Goal: Check status: Check status

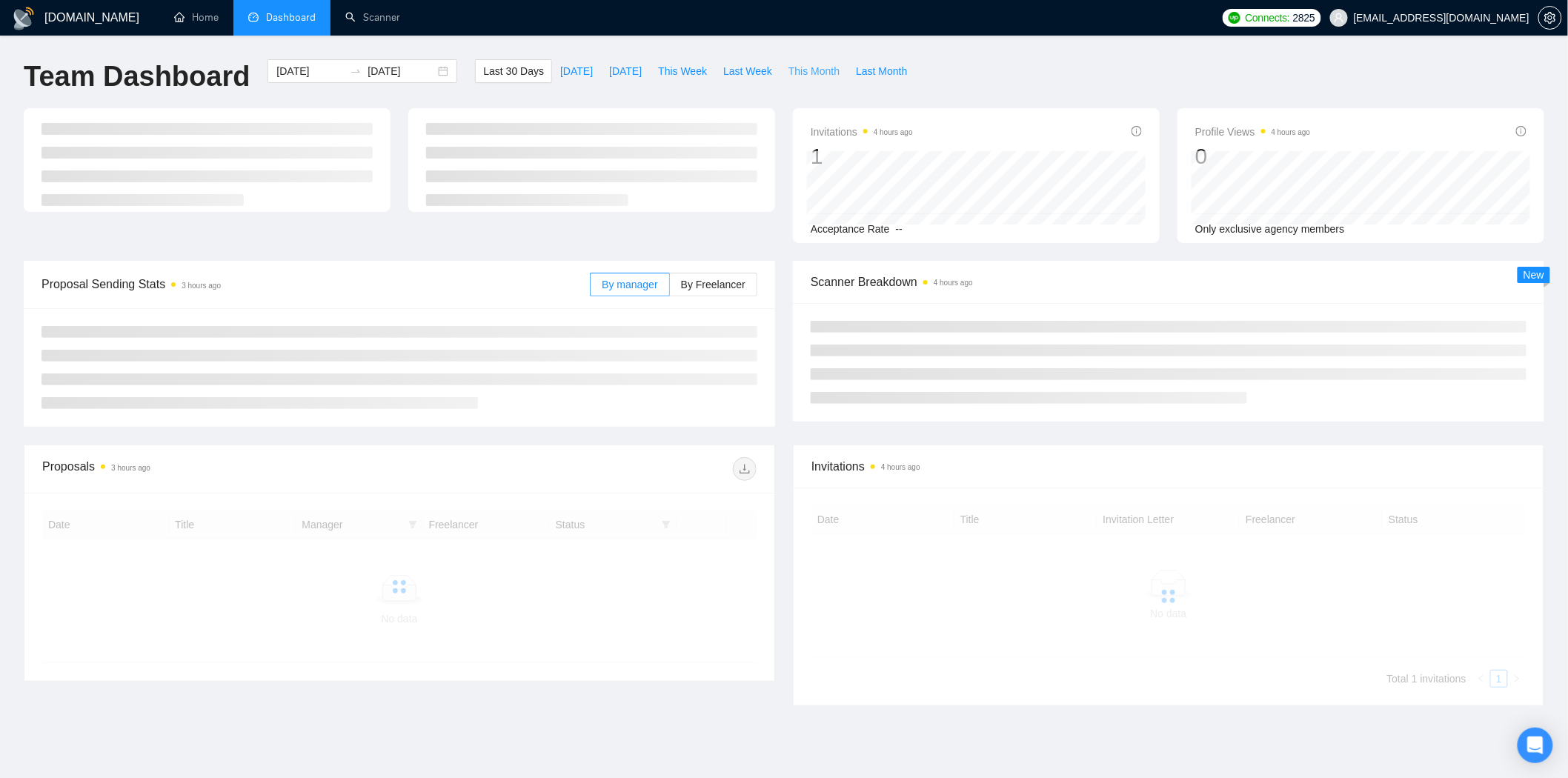
click at [810, 69] on span "This Month" at bounding box center [814, 70] width 52 height 16
type input "[DATE]"
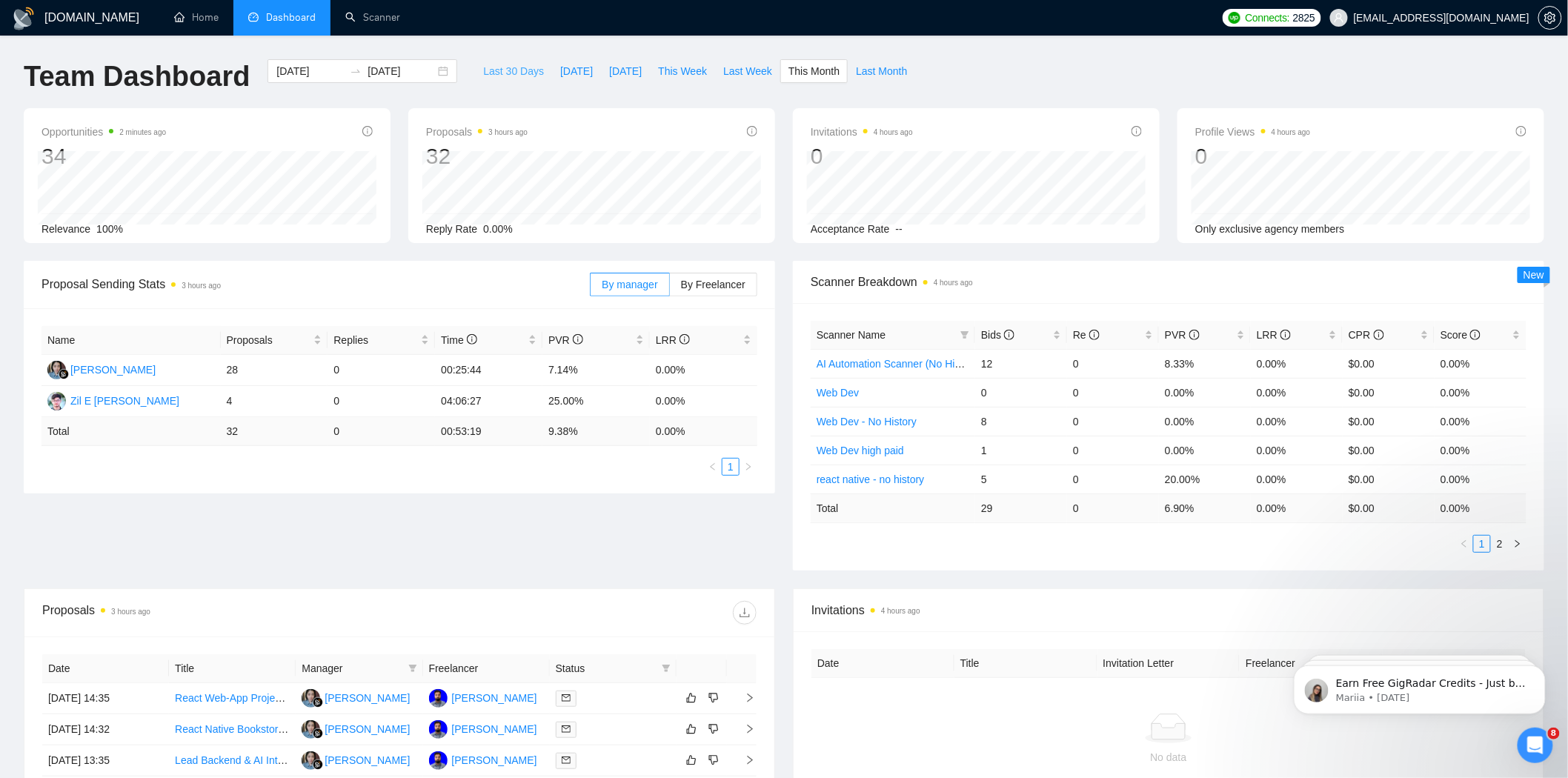
click at [519, 76] on span "Last 30 Days" at bounding box center [513, 70] width 61 height 16
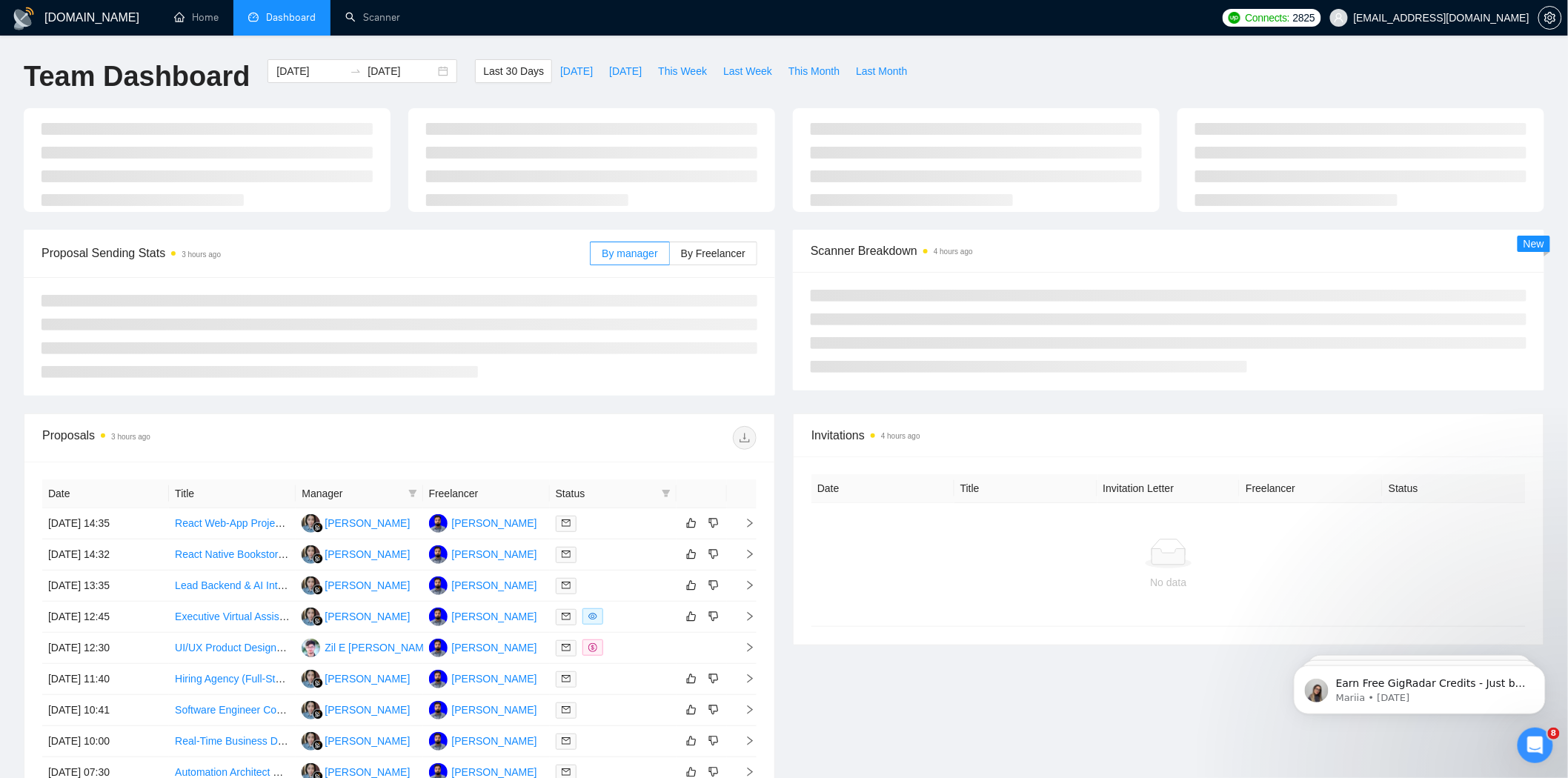
type input "[DATE]"
